Goal: Complete application form

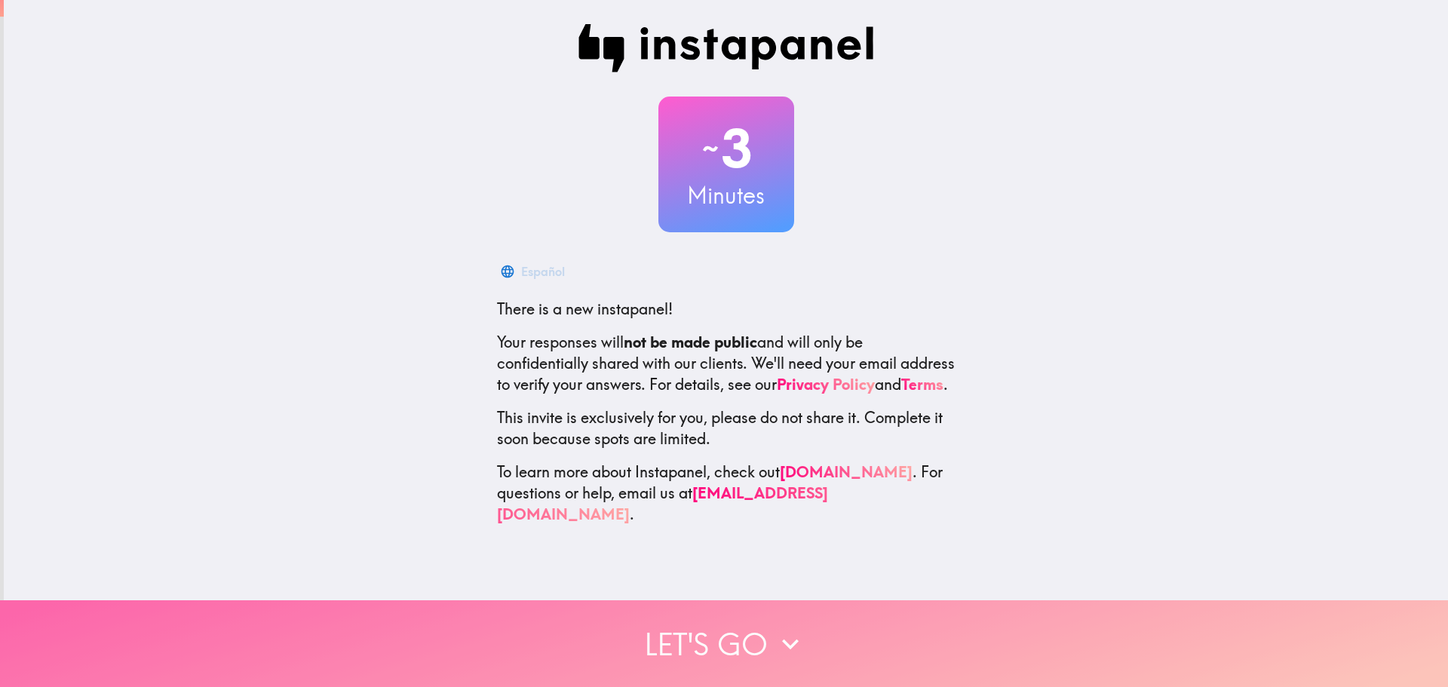
click at [729, 629] on button "Let's go" at bounding box center [724, 643] width 1448 height 87
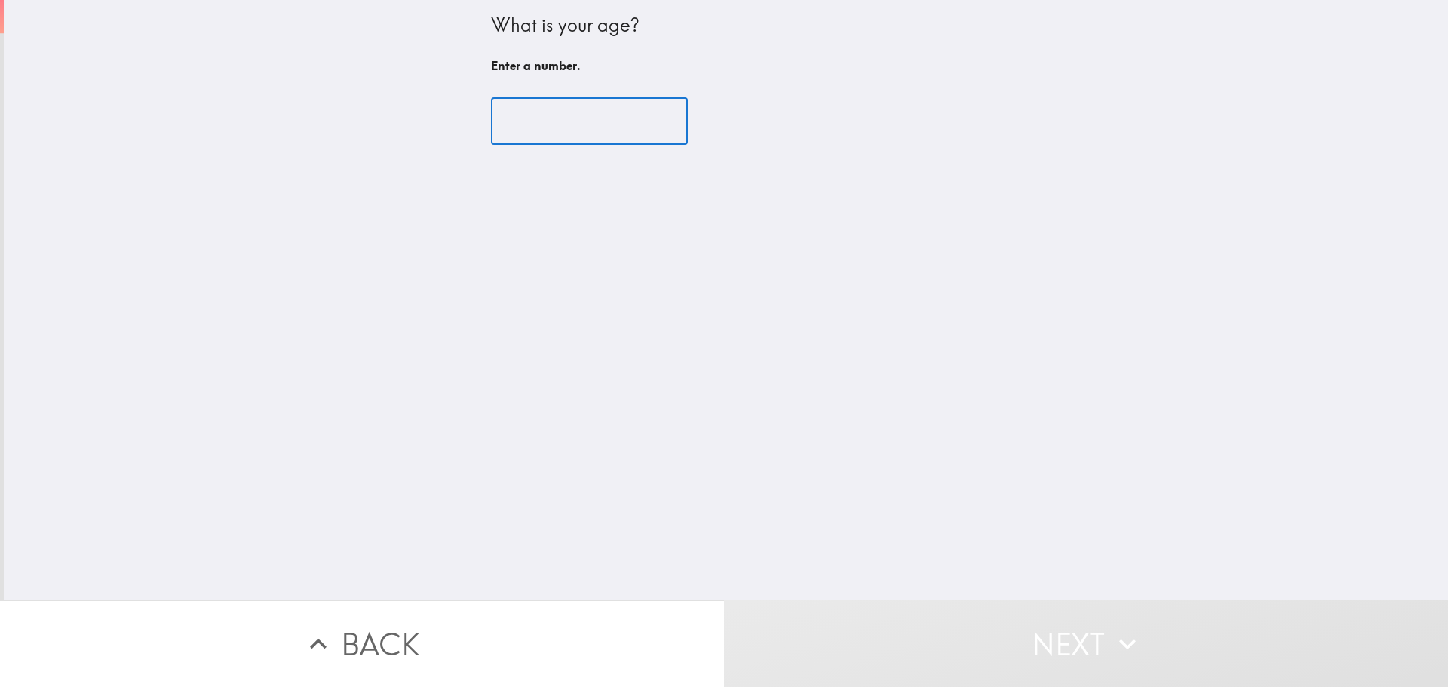
click at [541, 120] on input "number" at bounding box center [589, 121] width 197 height 47
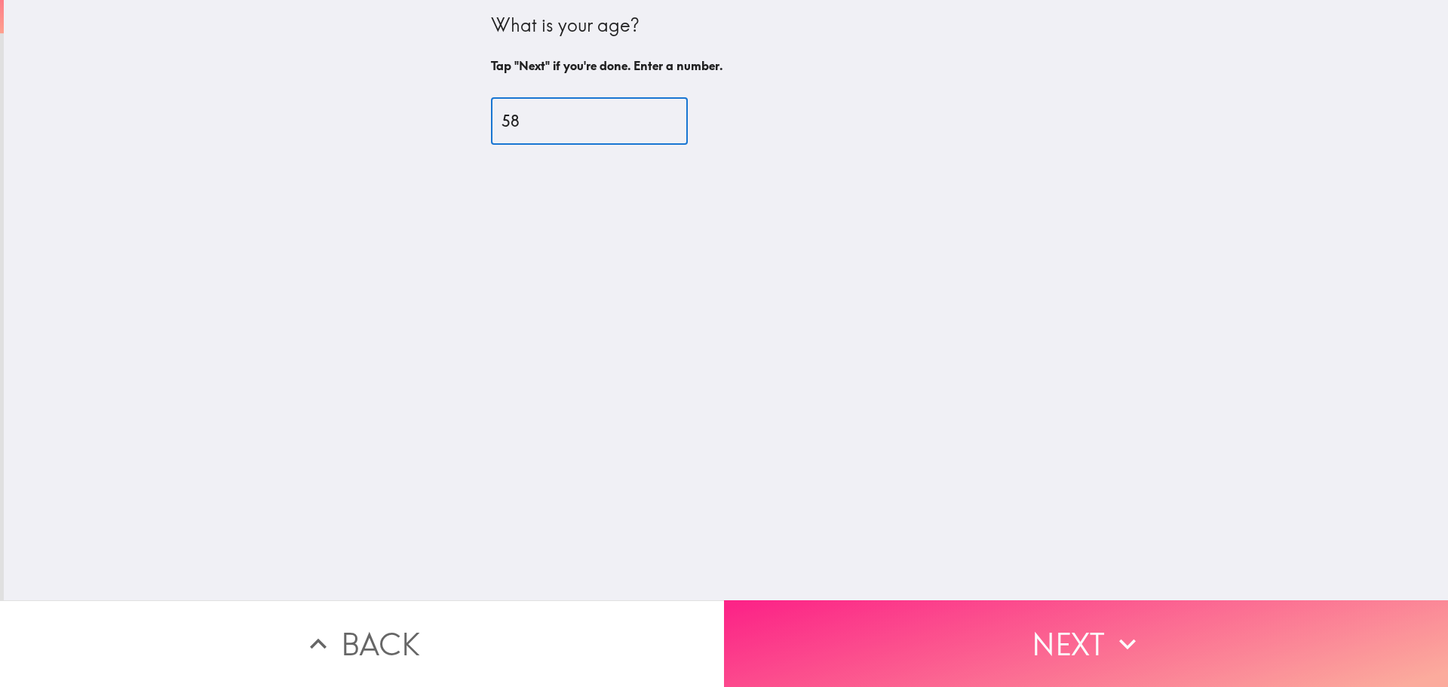
type input "58"
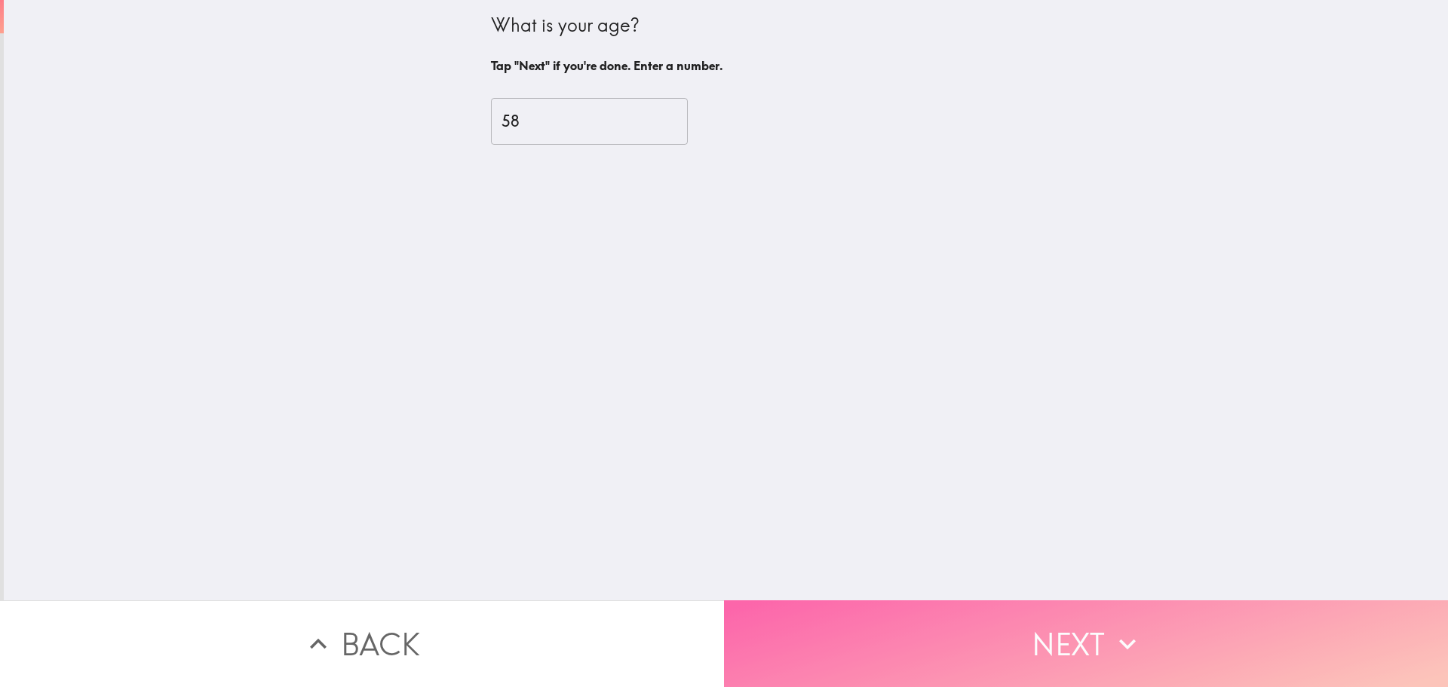
click at [1112, 630] on icon "button" at bounding box center [1127, 643] width 33 height 33
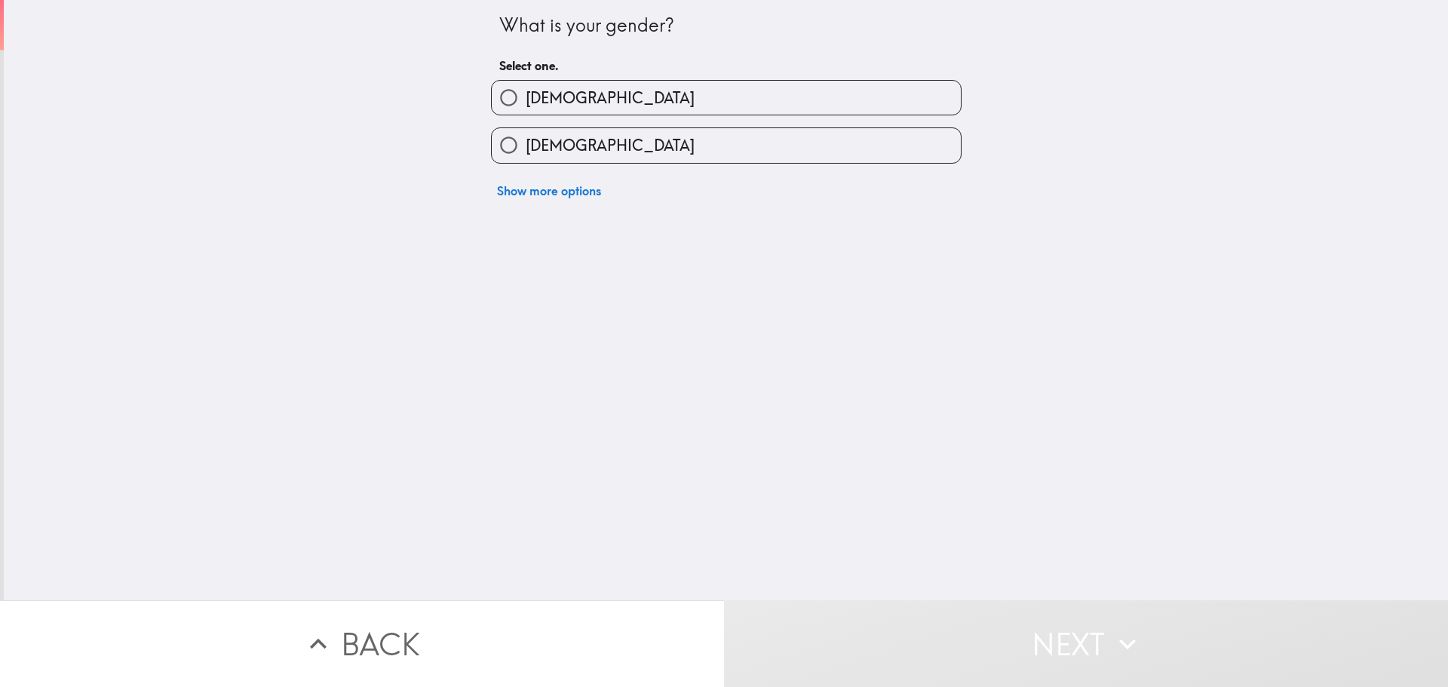
click at [642, 147] on label "[DEMOGRAPHIC_DATA]" at bounding box center [726, 145] width 469 height 34
click at [526, 147] on input "[DEMOGRAPHIC_DATA]" at bounding box center [509, 145] width 34 height 34
radio input "true"
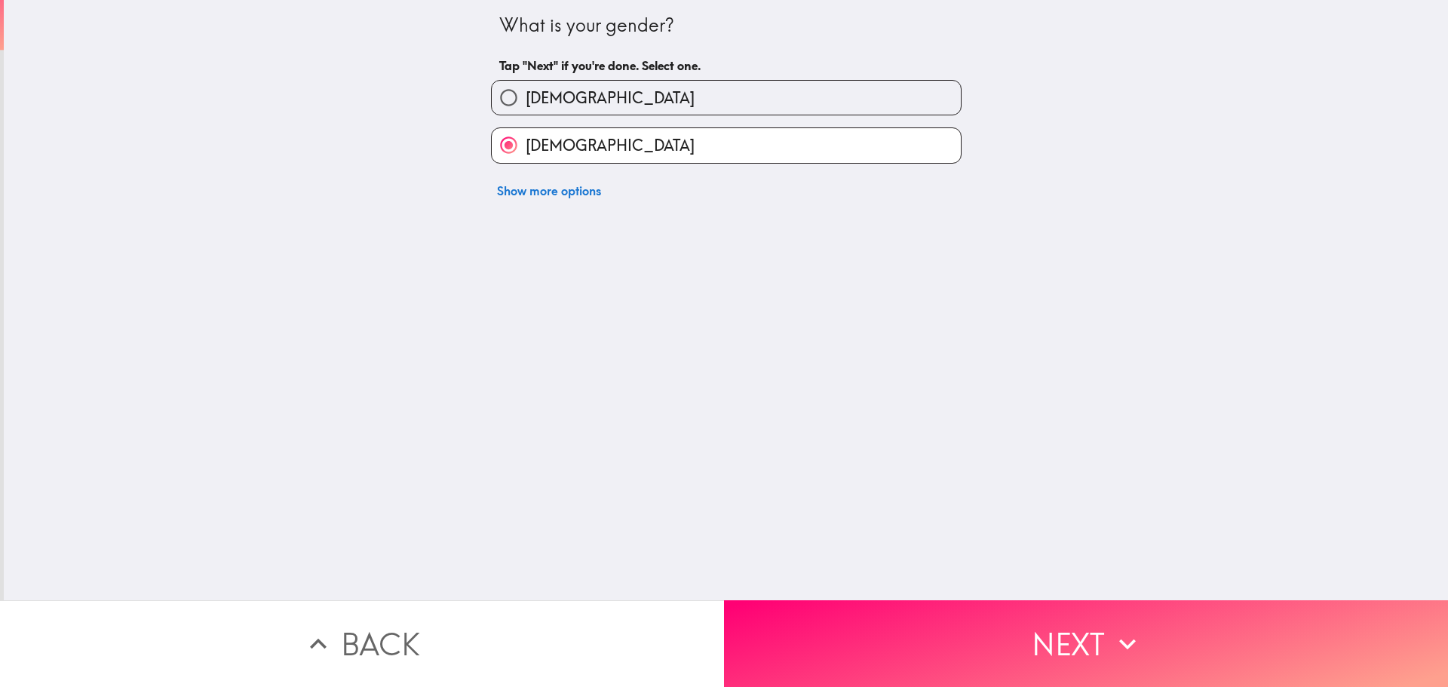
click at [1023, 617] on button "Next" at bounding box center [1086, 643] width 724 height 87
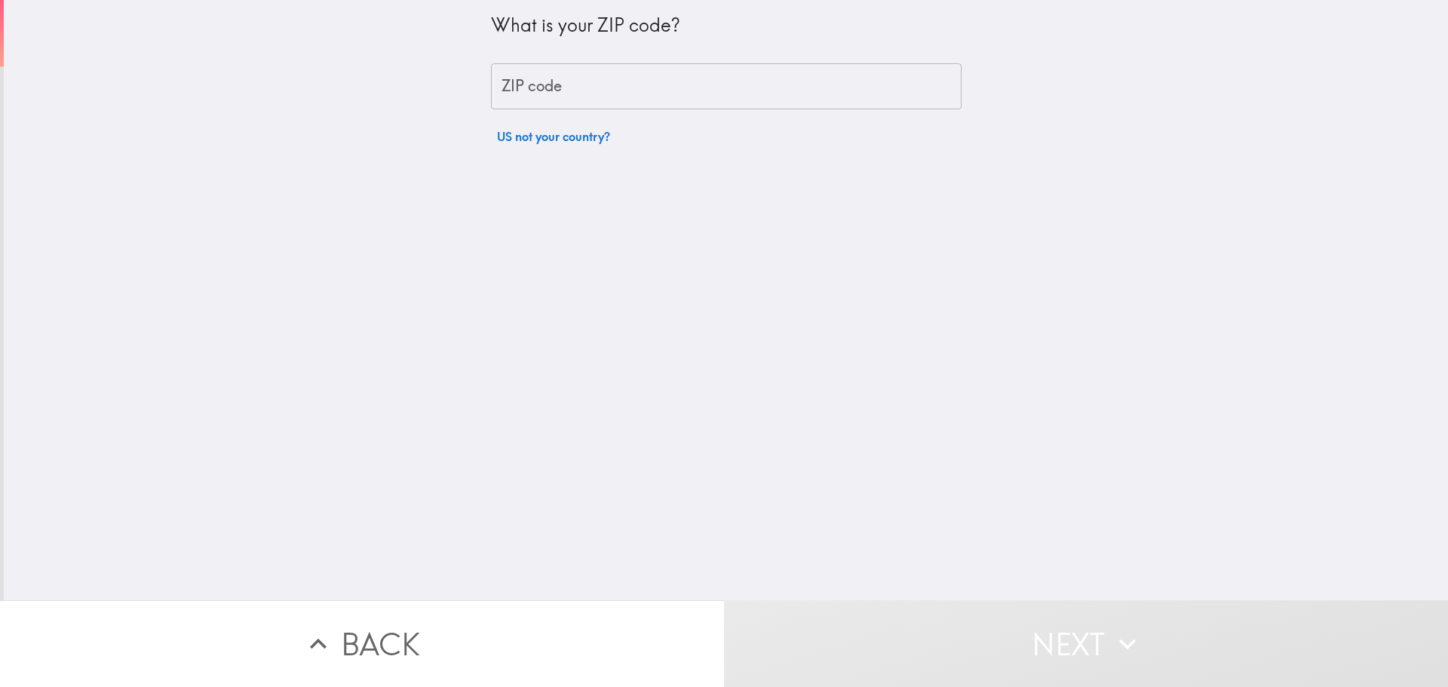
click at [636, 90] on input "ZIP code" at bounding box center [726, 86] width 471 height 47
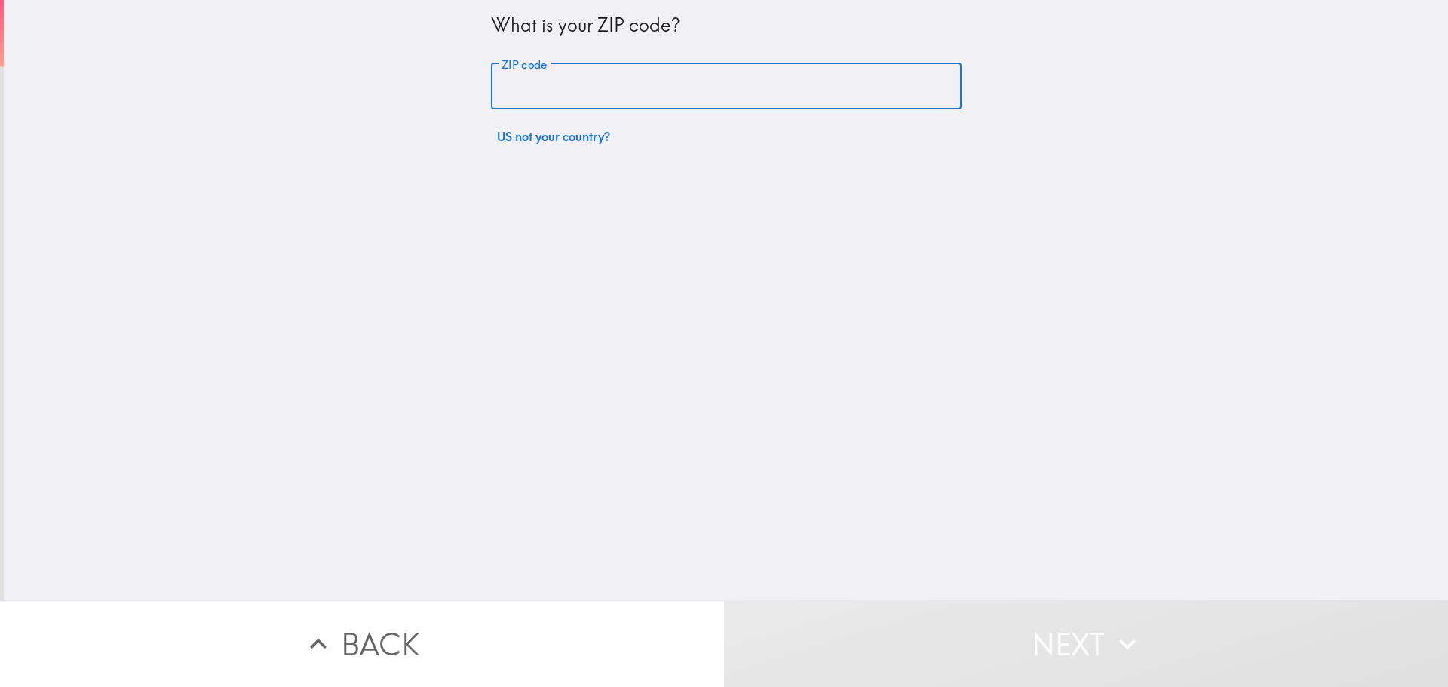
type input "86403"
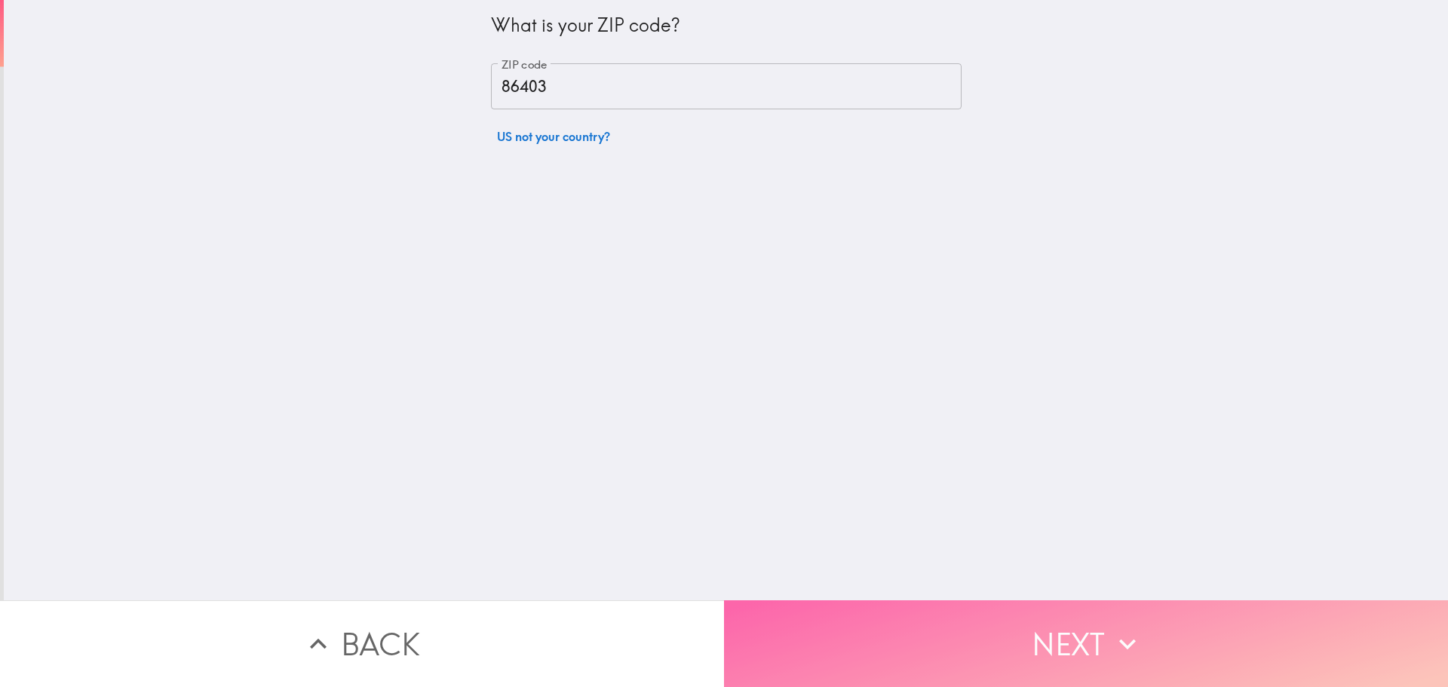
click at [1035, 631] on button "Next" at bounding box center [1086, 643] width 724 height 87
